Goal: Transaction & Acquisition: Book appointment/travel/reservation

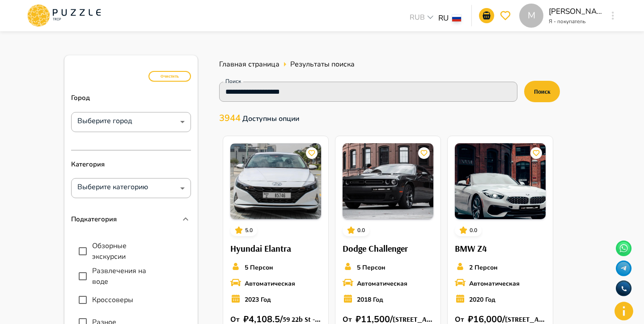
click at [235, 64] on span "Главная страница" at bounding box center [249, 64] width 60 height 10
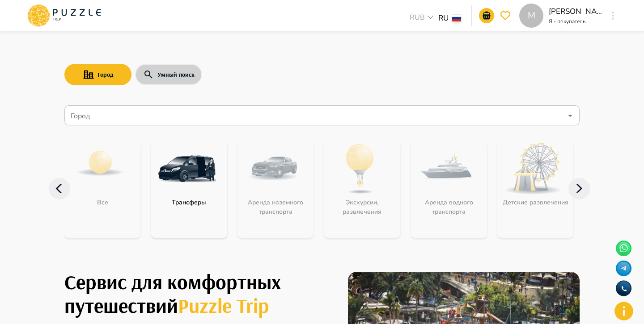
click at [181, 68] on button "Умный поиск" at bounding box center [168, 74] width 67 height 21
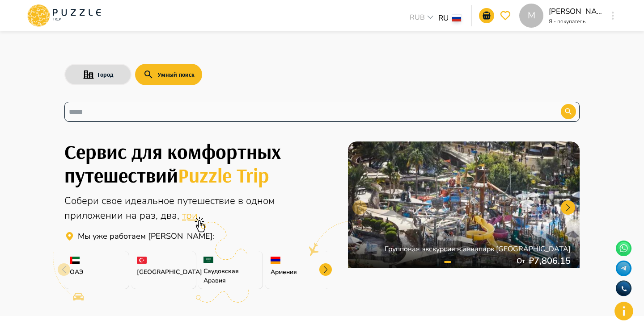
click at [173, 112] on input "text" at bounding box center [306, 112] width 474 height 10
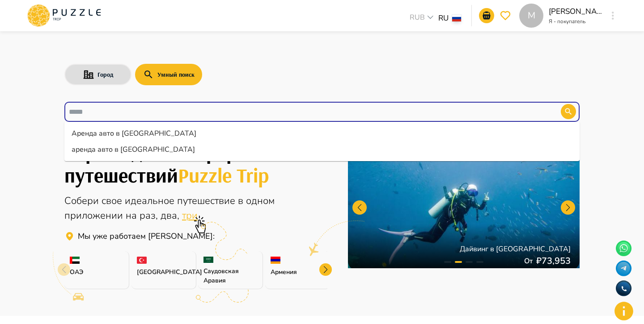
click at [165, 146] on li "аренда авто в [GEOGRAPHIC_DATA]" at bounding box center [321, 150] width 515 height 16
type input "**********"
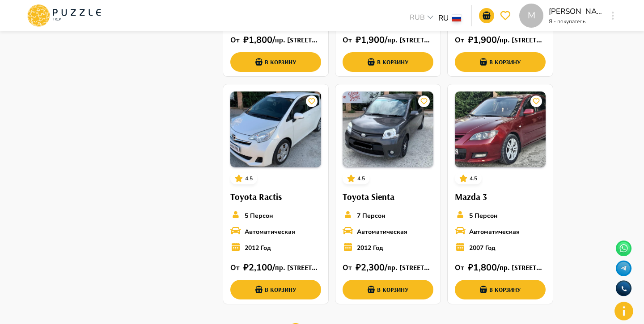
scroll to position [507, 0]
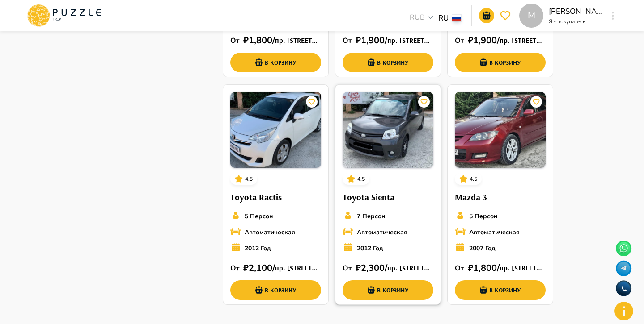
click at [409, 152] on img at bounding box center [387, 130] width 91 height 76
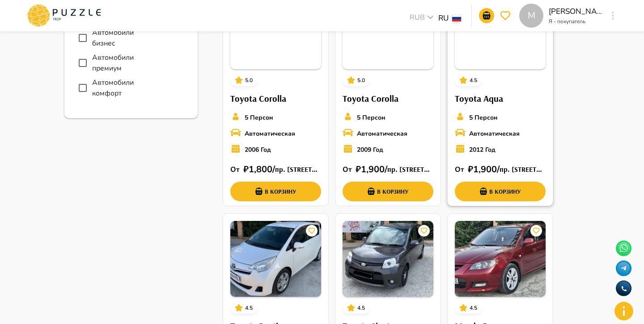
scroll to position [379, 0]
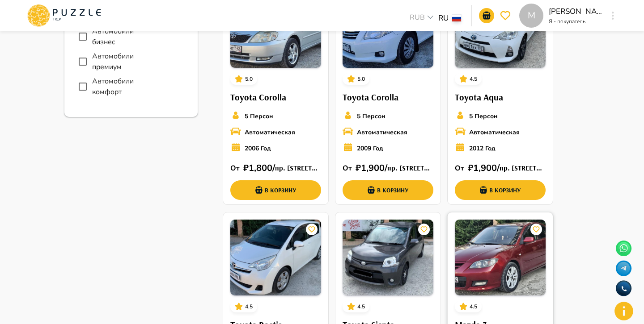
click at [502, 258] on img at bounding box center [500, 258] width 91 height 76
click at [590, 144] on div "**********" at bounding box center [322, 63] width 644 height 819
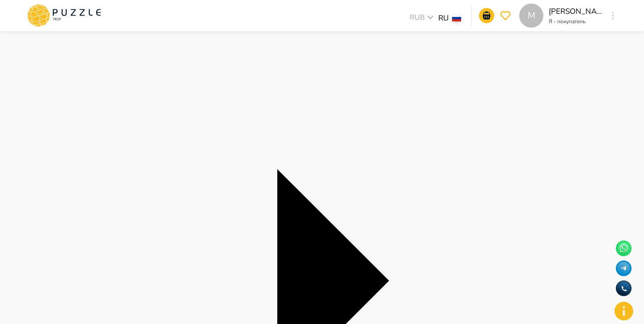
scroll to position [15, 0]
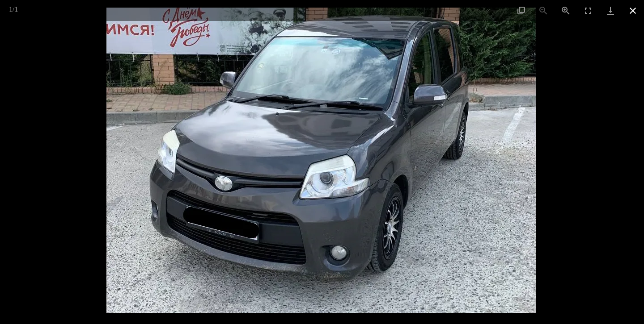
click at [636, 13] on button "Close gallery" at bounding box center [632, 10] width 22 height 21
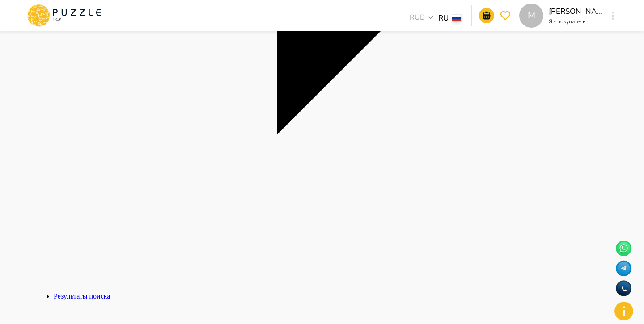
scroll to position [0, 0]
